Goal: Find specific page/section: Find specific page/section

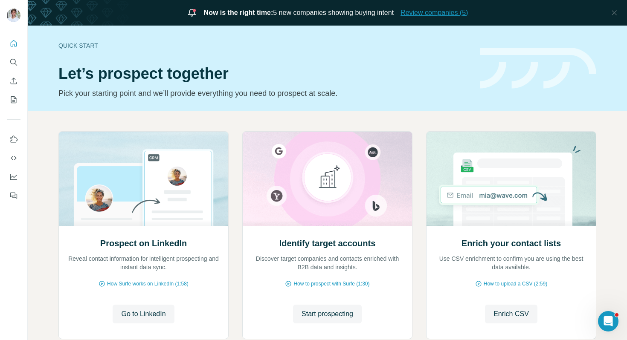
click at [452, 12] on span "Review companies (5)" at bounding box center [434, 13] width 67 height 10
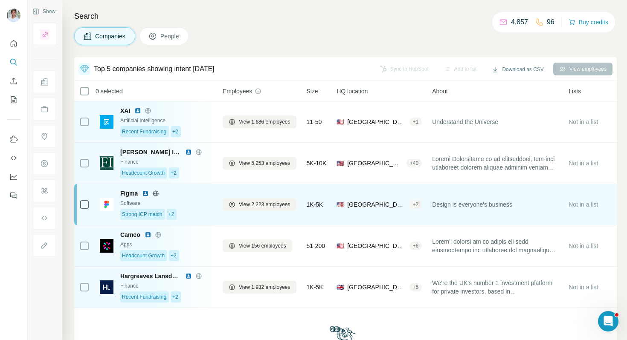
click at [146, 193] on img at bounding box center [145, 193] width 7 height 7
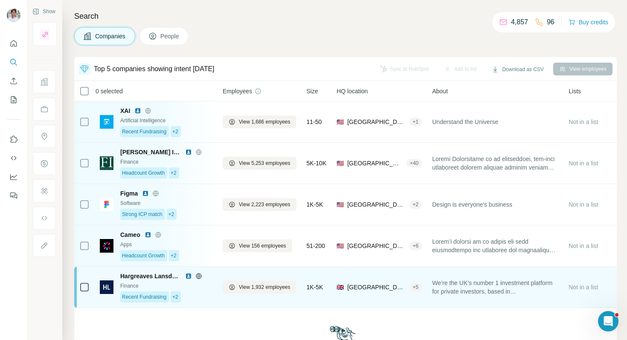
click at [187, 276] on img at bounding box center [188, 276] width 7 height 7
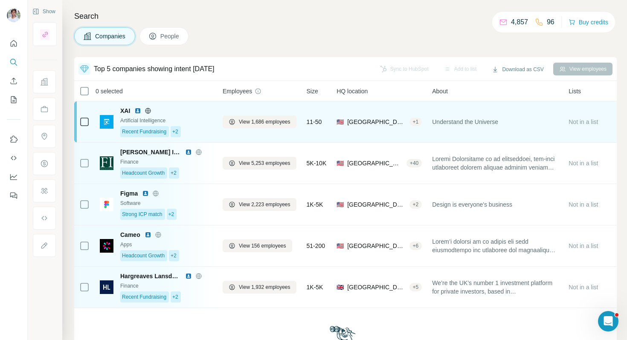
click at [137, 110] on img at bounding box center [137, 111] width 7 height 7
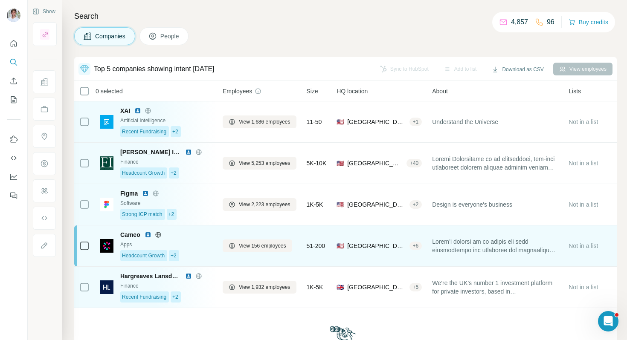
click at [148, 233] on img at bounding box center [148, 235] width 7 height 7
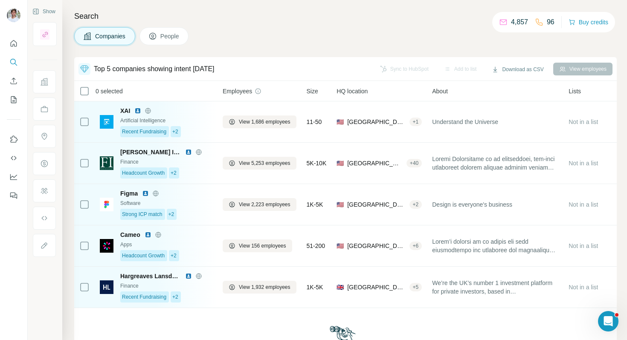
click at [271, 10] on h4 "Search" at bounding box center [345, 16] width 543 height 12
